Goal: Communication & Community: Ask a question

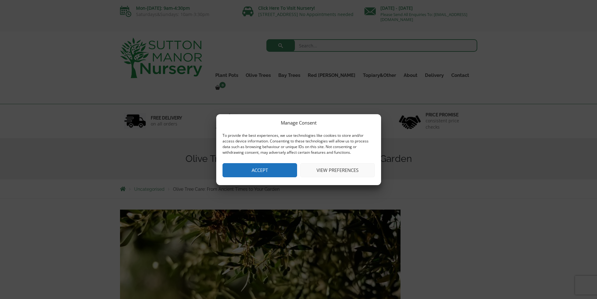
click at [280, 172] on button "Accept" at bounding box center [260, 170] width 75 height 14
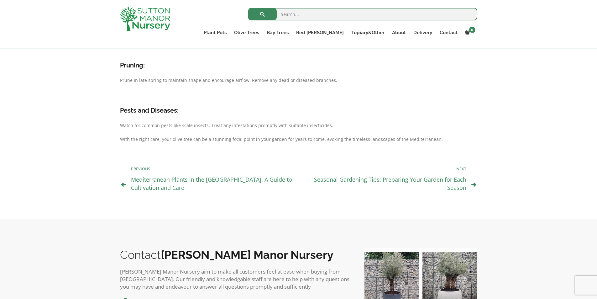
scroll to position [484, 0]
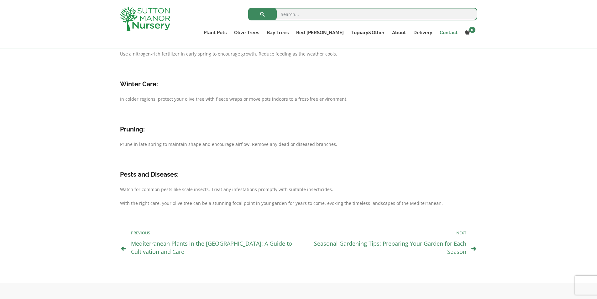
click at [449, 31] on link "Contact" at bounding box center [448, 32] width 25 height 9
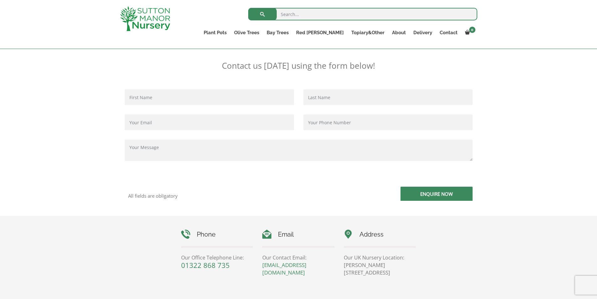
click at [172, 103] on input "Contact form" at bounding box center [209, 97] width 169 height 16
paste input "resin247"
drag, startPoint x: 139, startPoint y: 98, endPoint x: 180, endPoint y: 103, distance: 41.3
click at [180, 103] on input "resin247" at bounding box center [209, 97] width 169 height 16
type input "resin"
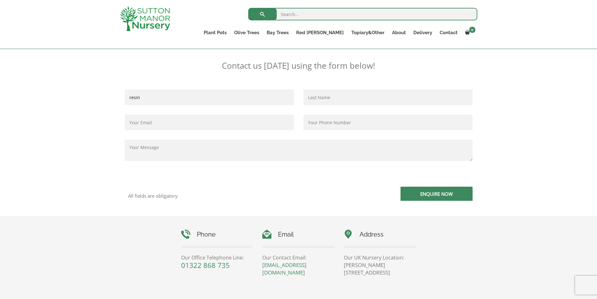
click at [325, 101] on input "Contact form" at bounding box center [388, 97] width 169 height 16
paste input "resin247"
drag, startPoint x: 319, startPoint y: 96, endPoint x: 228, endPoint y: 92, distance: 91.0
click at [228, 92] on div "resin resin247" at bounding box center [299, 134] width 358 height 91
type input "247"
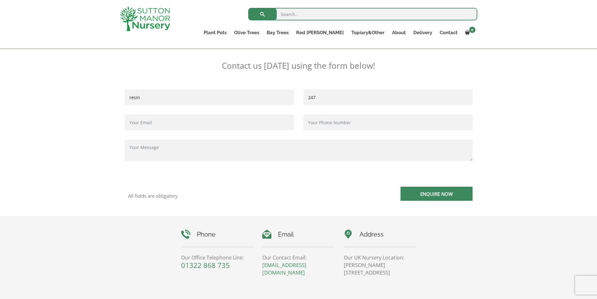
click at [189, 125] on input "Contact form" at bounding box center [209, 122] width 169 height 16
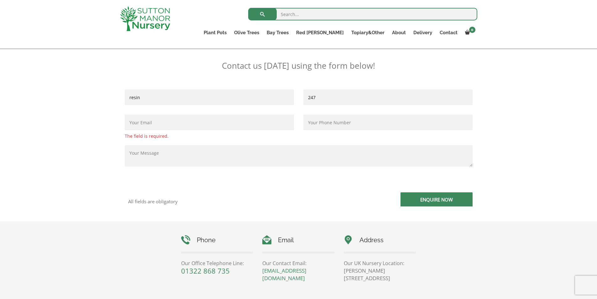
paste input "[EMAIL_ADDRESS][DOMAIN_NAME]"
type input "[EMAIL_ADDRESS][DOMAIN_NAME]"
click at [331, 123] on input "Contact form" at bounding box center [388, 122] width 169 height 16
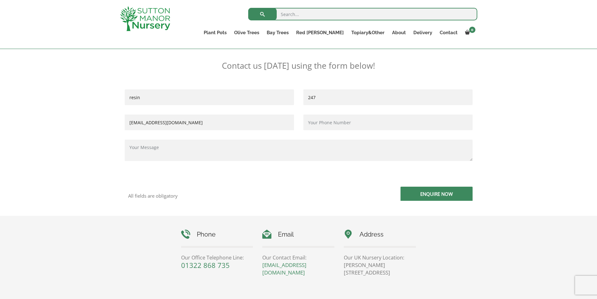
type input "[PHONE_NUMBER]"
click at [214, 152] on textarea "Contact form" at bounding box center [299, 150] width 348 height 21
paste textarea "<a href="[URL][DOMAIN_NAME]">Resin Driveway diy</a>"
type textarea "<a href="[URL][DOMAIN_NAME]">Resin Driveway diy</a>"
click at [422, 197] on input "Enquire Now" at bounding box center [437, 194] width 72 height 14
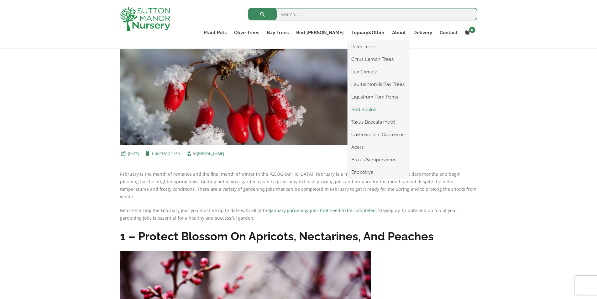
scroll to position [188, 0]
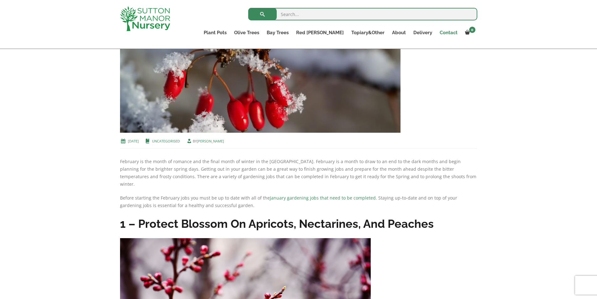
click at [447, 33] on link "Contact" at bounding box center [448, 32] width 25 height 9
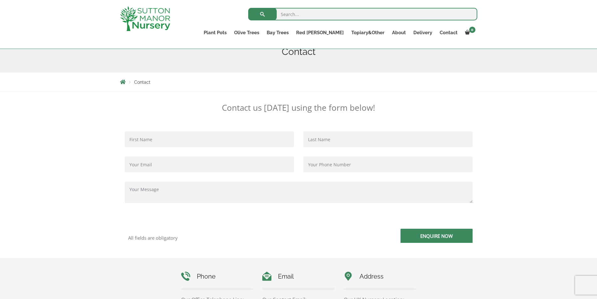
scroll to position [125, 0]
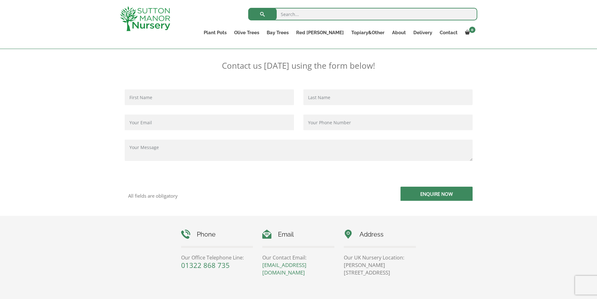
click at [207, 104] on input "Contact form" at bounding box center [209, 97] width 169 height 16
paste input "resin247"
drag, startPoint x: 141, startPoint y: 96, endPoint x: 162, endPoint y: 97, distance: 20.7
click at [162, 97] on input "resin247" at bounding box center [209, 97] width 169 height 16
type input "resin"
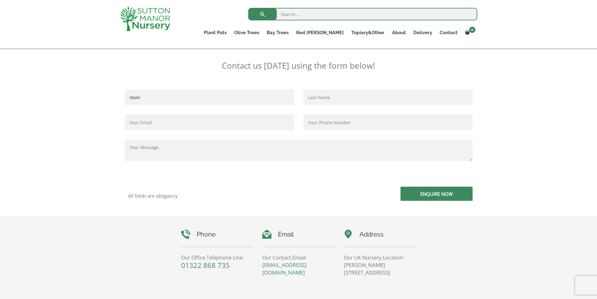
click at [335, 99] on input "Contact form" at bounding box center [388, 97] width 169 height 16
paste input "resin247"
drag, startPoint x: 318, startPoint y: 94, endPoint x: 300, endPoint y: 92, distance: 18.3
click at [300, 92] on div "resin247" at bounding box center [388, 114] width 179 height 50
type input "247"
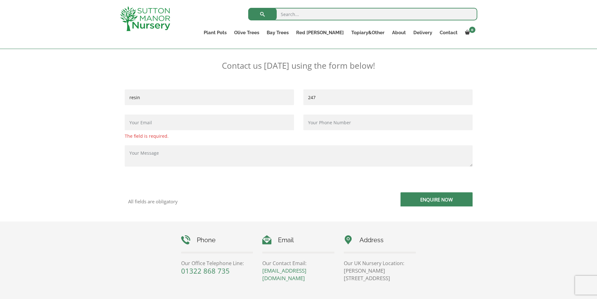
click at [185, 127] on input "Contact form" at bounding box center [209, 122] width 169 height 16
paste input "[EMAIL_ADDRESS][DOMAIN_NAME]"
type input "[EMAIL_ADDRESS][DOMAIN_NAME]"
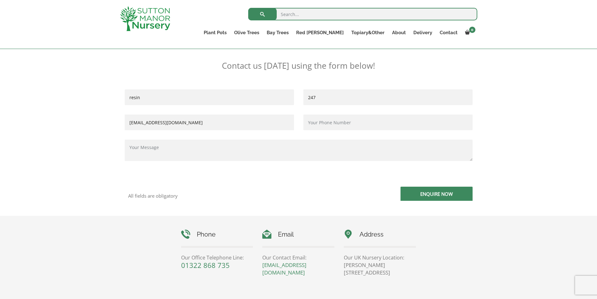
click at [350, 122] on input "Contact form" at bounding box center [388, 122] width 169 height 16
type input "[PHONE_NUMBER]"
click at [237, 155] on textarea "Contact form" at bounding box center [299, 150] width 348 height 21
paste textarea "<a href="[URL][DOMAIN_NAME]">Resin Driveway diy</a>"
type textarea "<a href="[URL][DOMAIN_NAME]">Resin Driveway diy</a>"
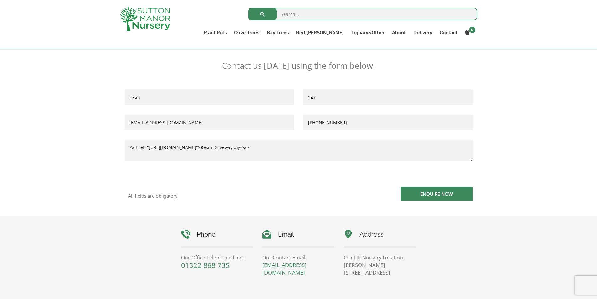
click at [451, 197] on input "Enquire Now" at bounding box center [437, 194] width 72 height 14
